Goal: Check status: Check status

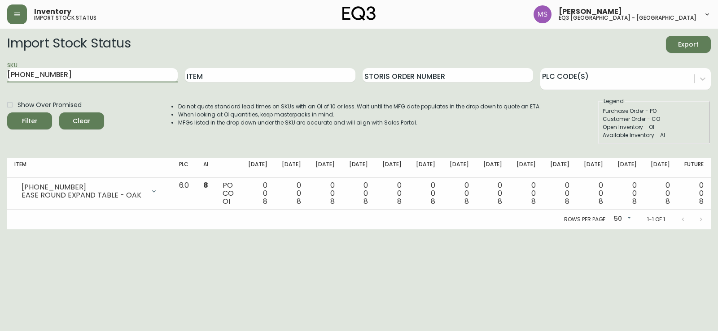
drag, startPoint x: 92, startPoint y: 74, endPoint x: 0, endPoint y: 73, distance: 92.4
click at [0, 73] on main "Import Stock Status Export SKU [PHONE_NUMBER] Item Storis Order Number PLC Code…" at bounding box center [359, 129] width 718 height 201
click at [7, 113] on button "Filter" at bounding box center [29, 121] width 45 height 17
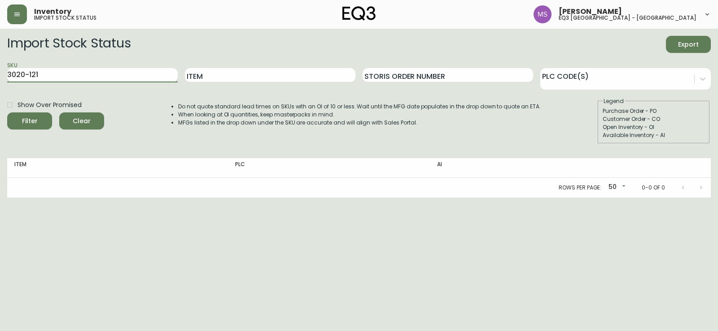
click at [20, 75] on input "3020-121" at bounding box center [92, 75] width 170 height 14
click at [7, 113] on button "Filter" at bounding box center [29, 121] width 45 height 17
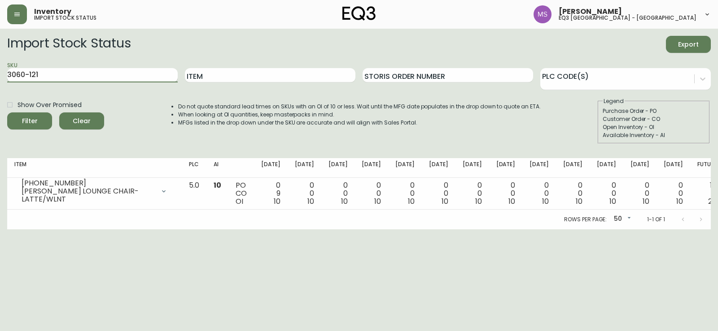
click at [114, 77] on input "3060-121" at bounding box center [92, 75] width 170 height 14
click at [7, 113] on button "Filter" at bounding box center [29, 121] width 45 height 17
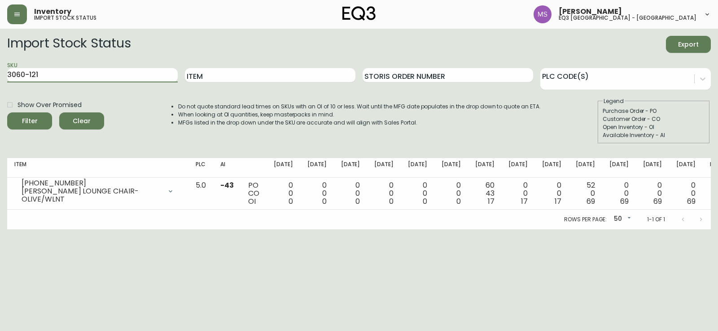
type input "3060-121"
click at [7, 113] on button "Filter" at bounding box center [29, 121] width 45 height 17
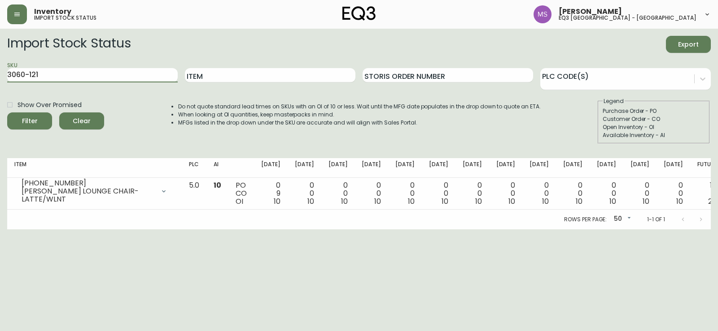
click at [7, 113] on button "Filter" at bounding box center [29, 121] width 45 height 17
